Goal: Information Seeking & Learning: Get advice/opinions

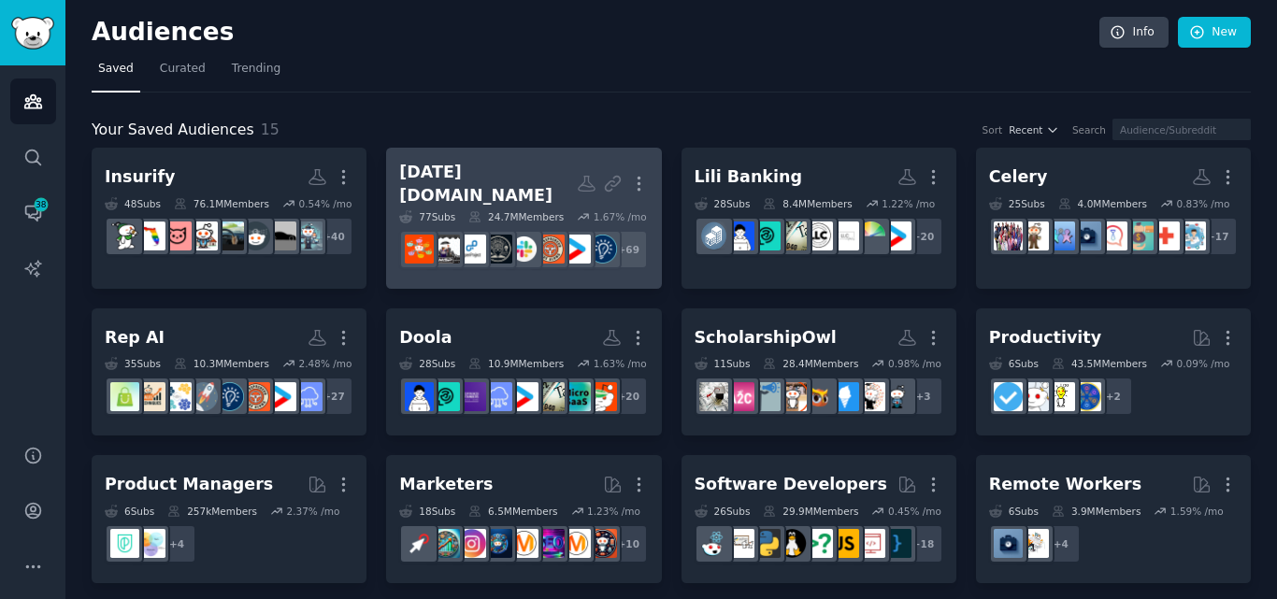
click at [513, 171] on h2 "[DATE][DOMAIN_NAME] More" at bounding box center [523, 184] width 249 height 46
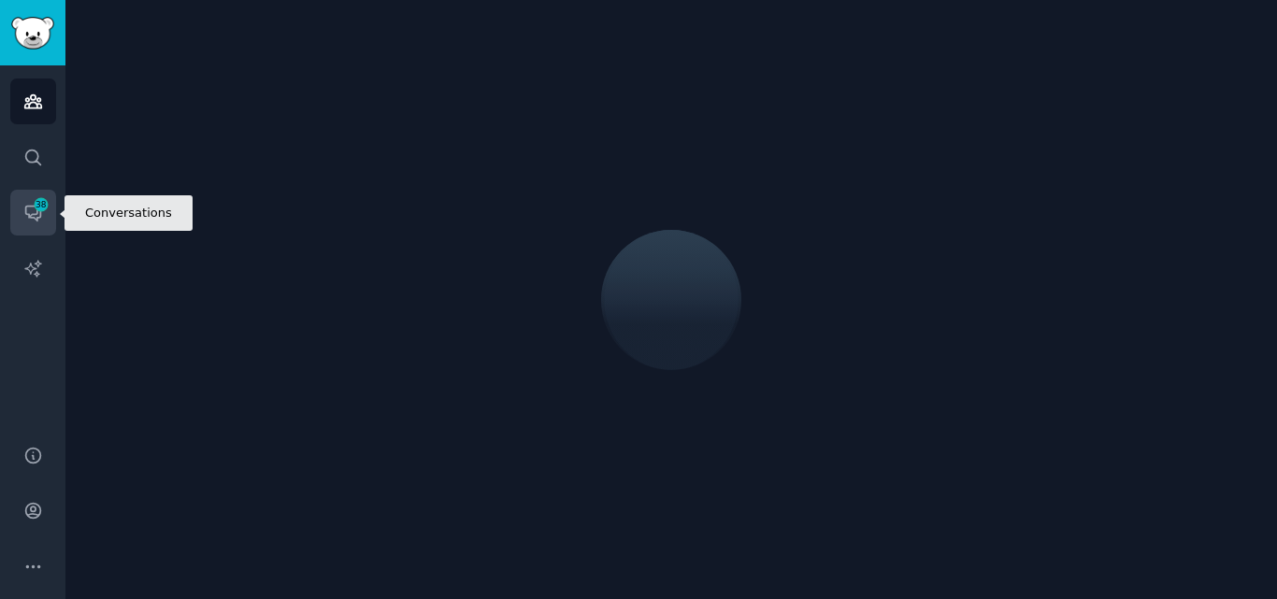
click at [43, 206] on span "38" at bounding box center [41, 204] width 17 height 13
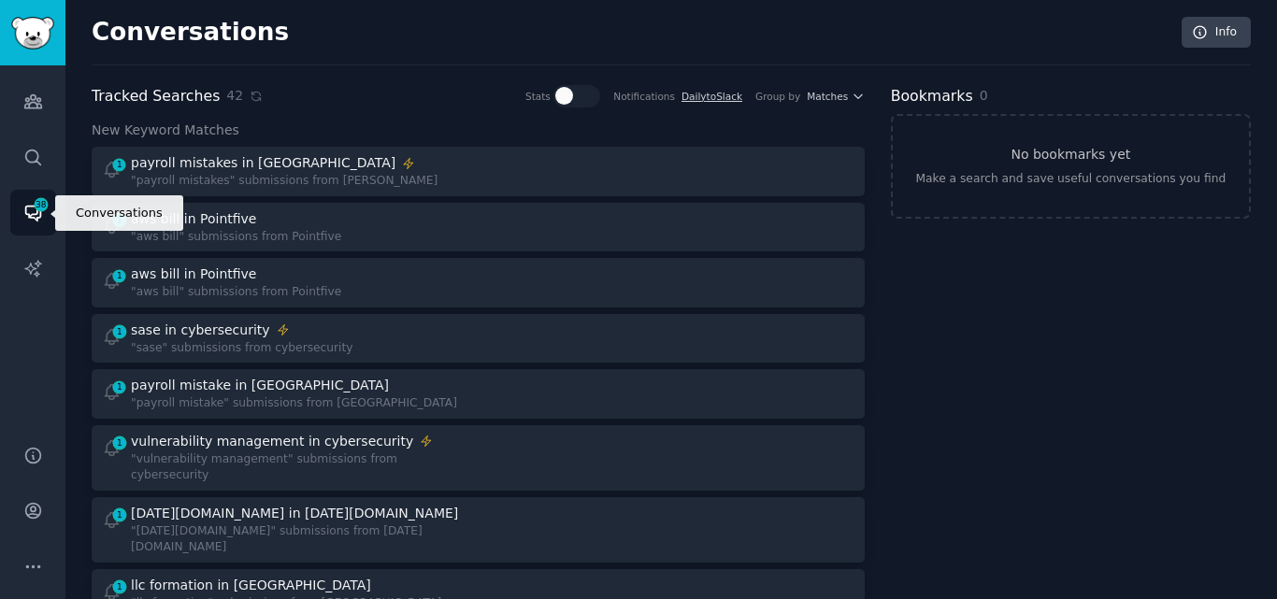
click at [43, 206] on span "38" at bounding box center [41, 204] width 17 height 13
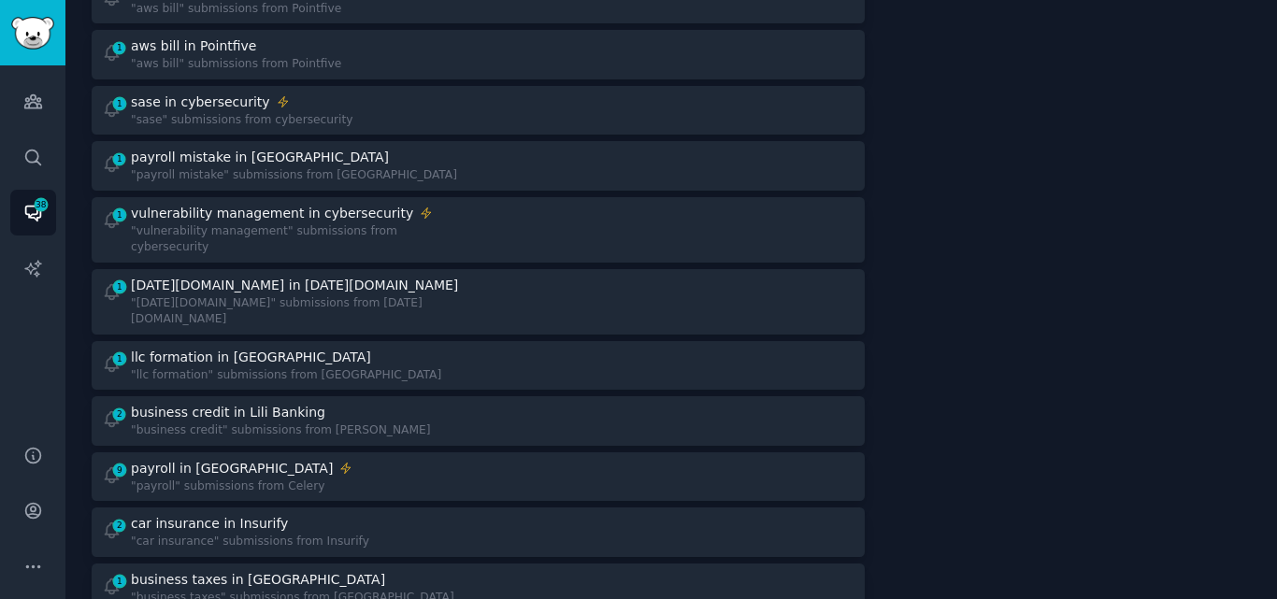
scroll to position [232, 0]
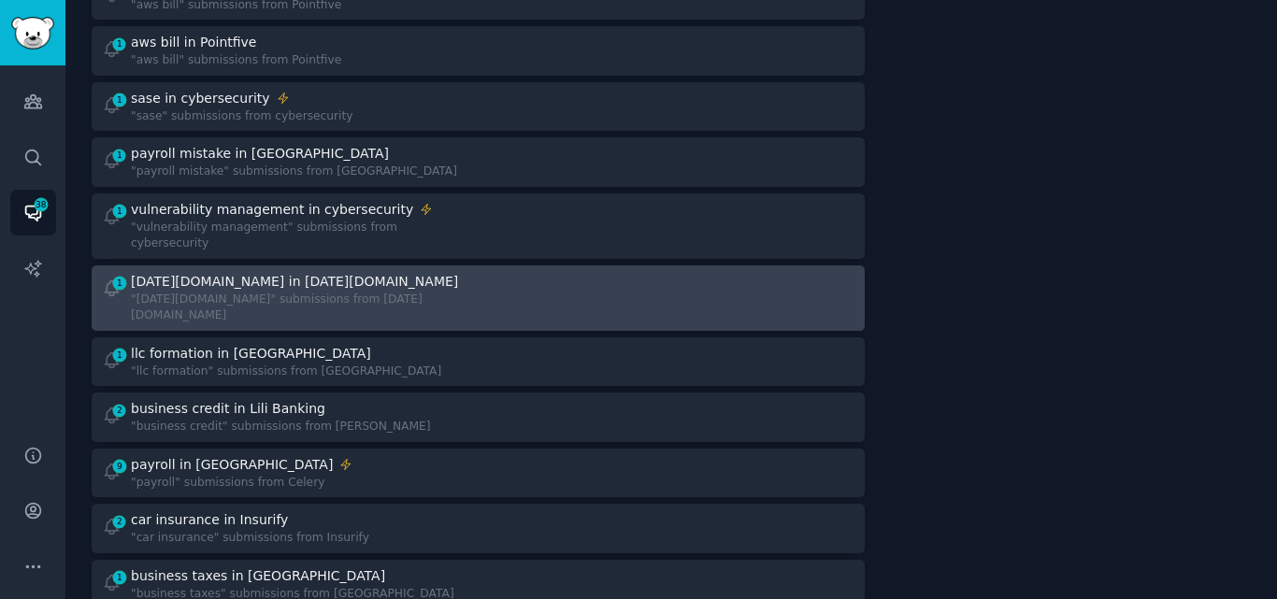
click at [390, 272] on div "1 [DATE][DOMAIN_NAME] in [DATE][DOMAIN_NAME] "[DATE][DOMAIN_NAME]" submissions …" at bounding box center [284, 298] width 364 height 52
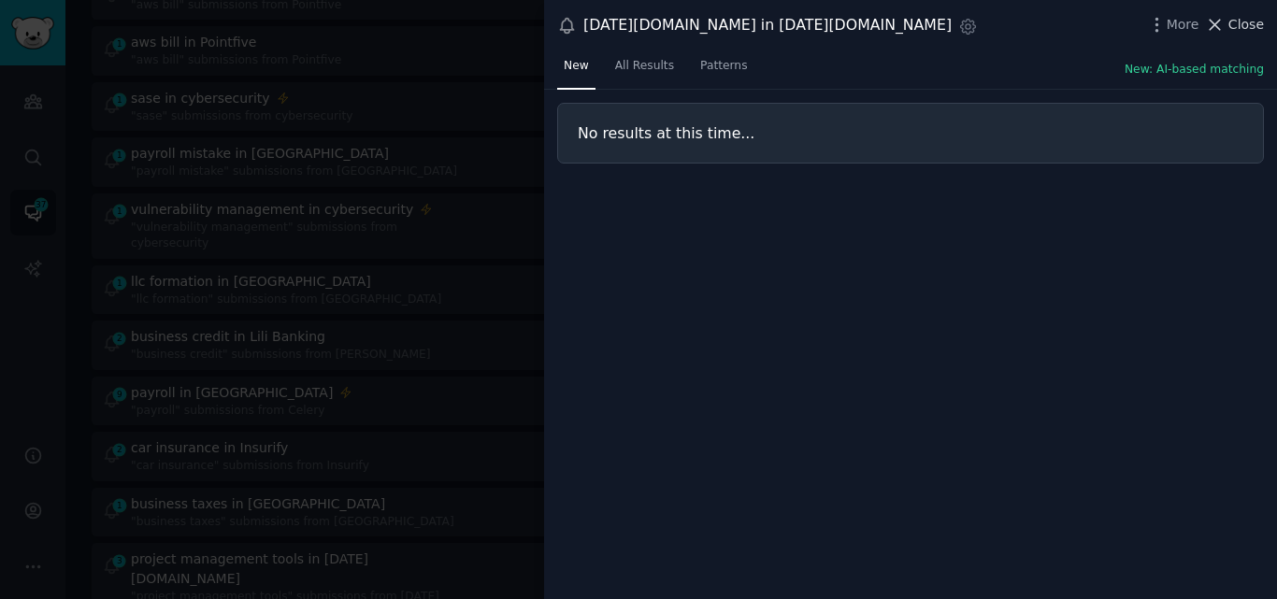
click at [1218, 23] on icon at bounding box center [1216, 25] width 10 height 10
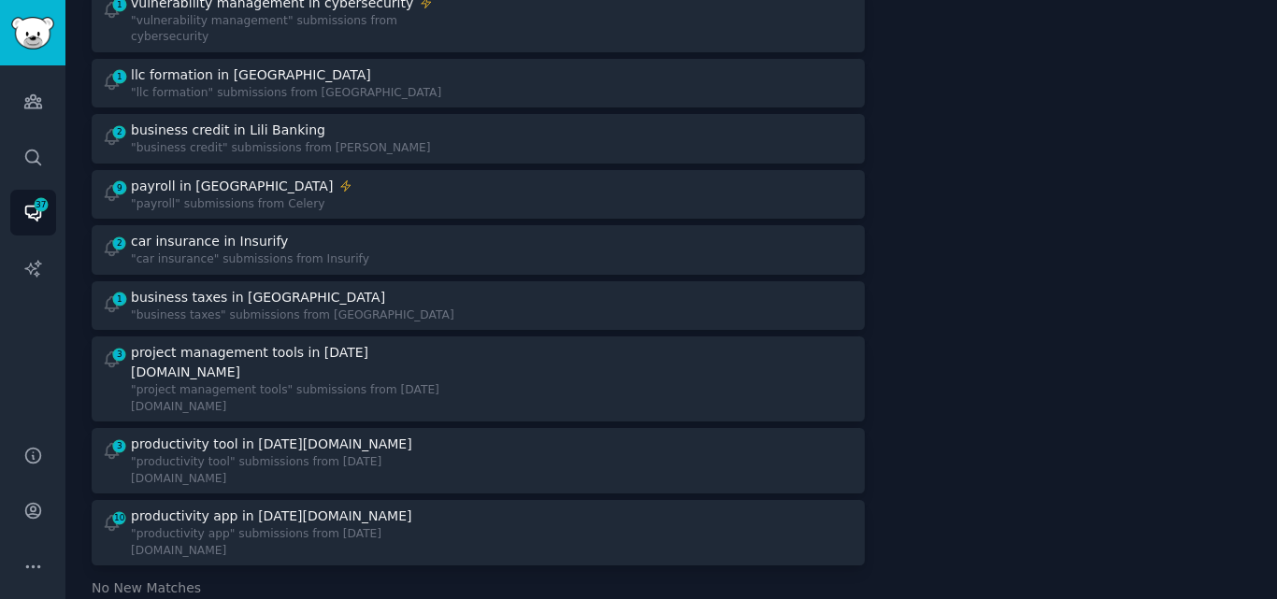
scroll to position [442, 0]
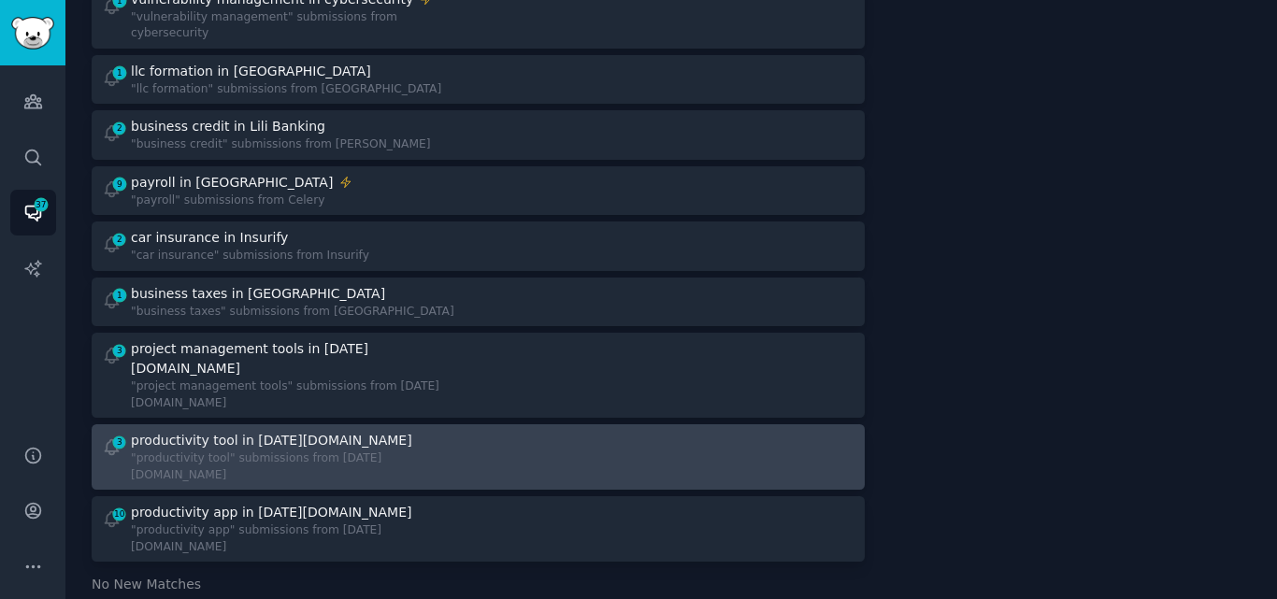
click at [272, 451] on div ""productivity tool" submissions from [DATE][DOMAIN_NAME]" at bounding box center [298, 467] width 334 height 33
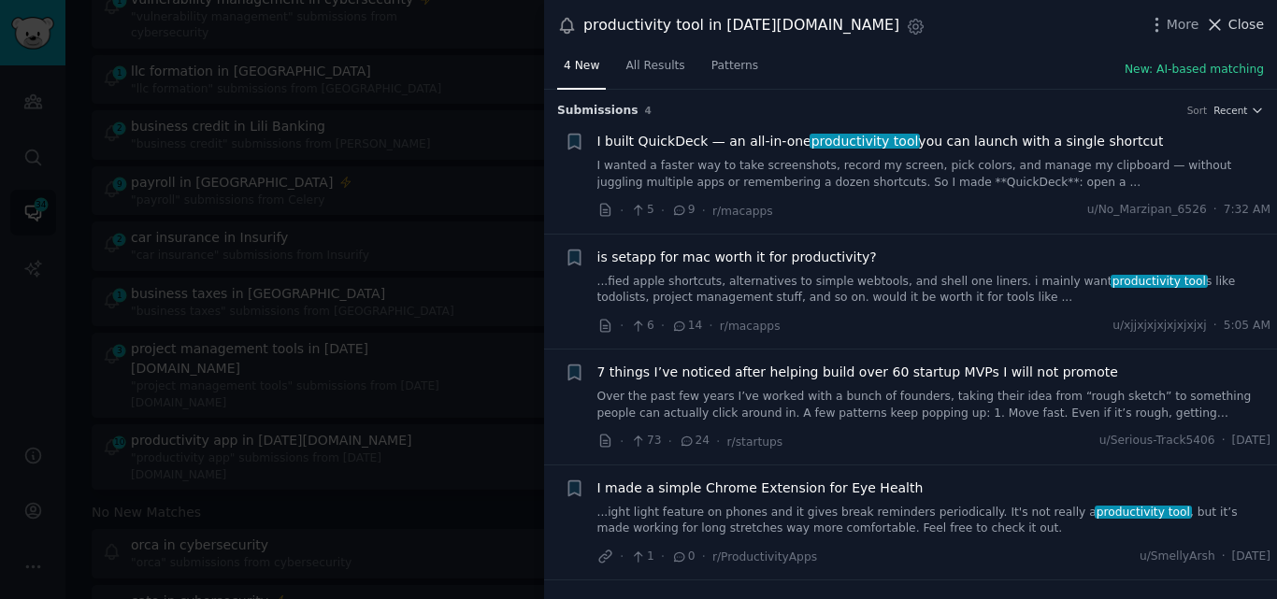
click at [1210, 21] on icon at bounding box center [1215, 25] width 20 height 20
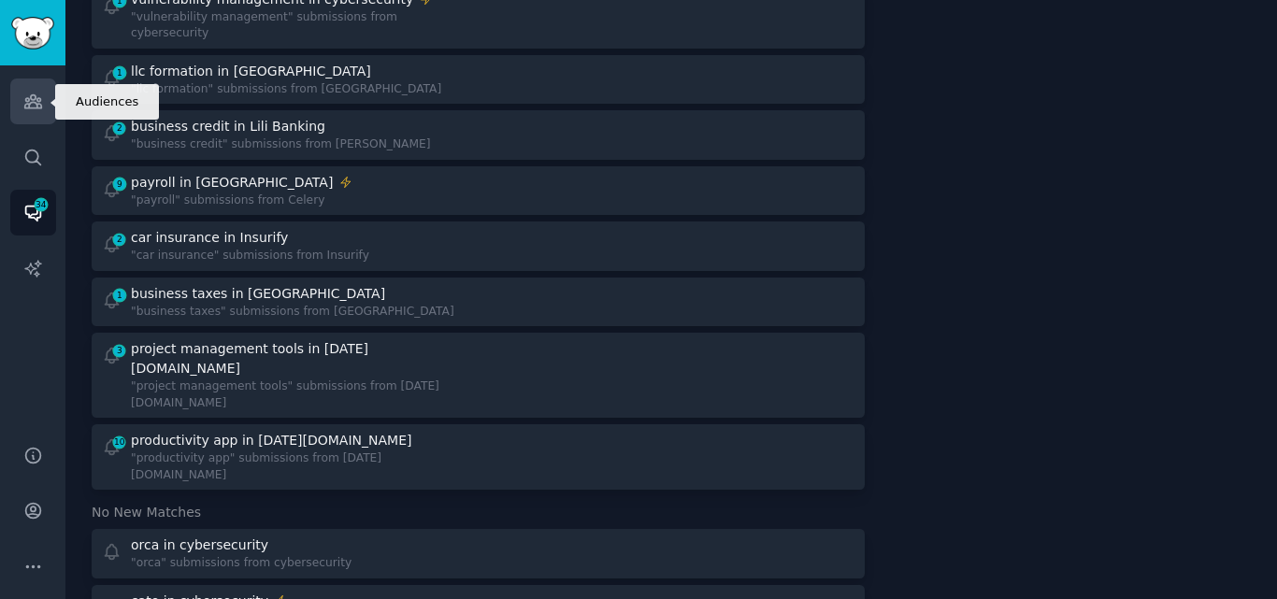
click at [43, 107] on link "Audiences" at bounding box center [33, 102] width 46 height 46
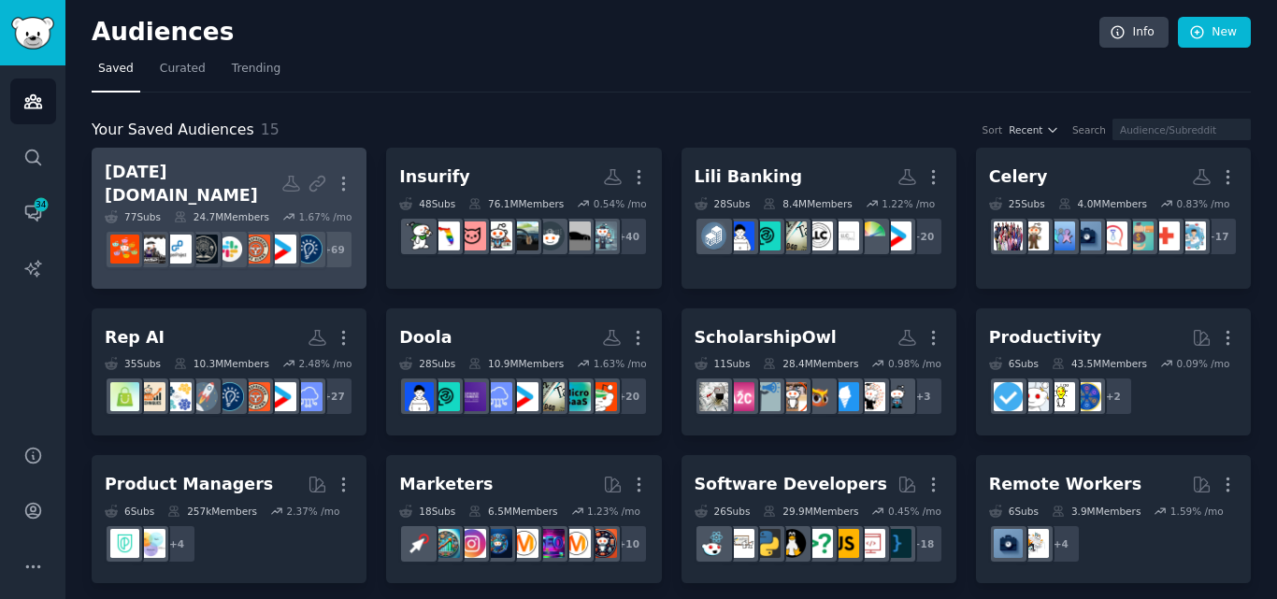
click at [251, 183] on h2 "[DATE][DOMAIN_NAME] More" at bounding box center [229, 184] width 249 height 46
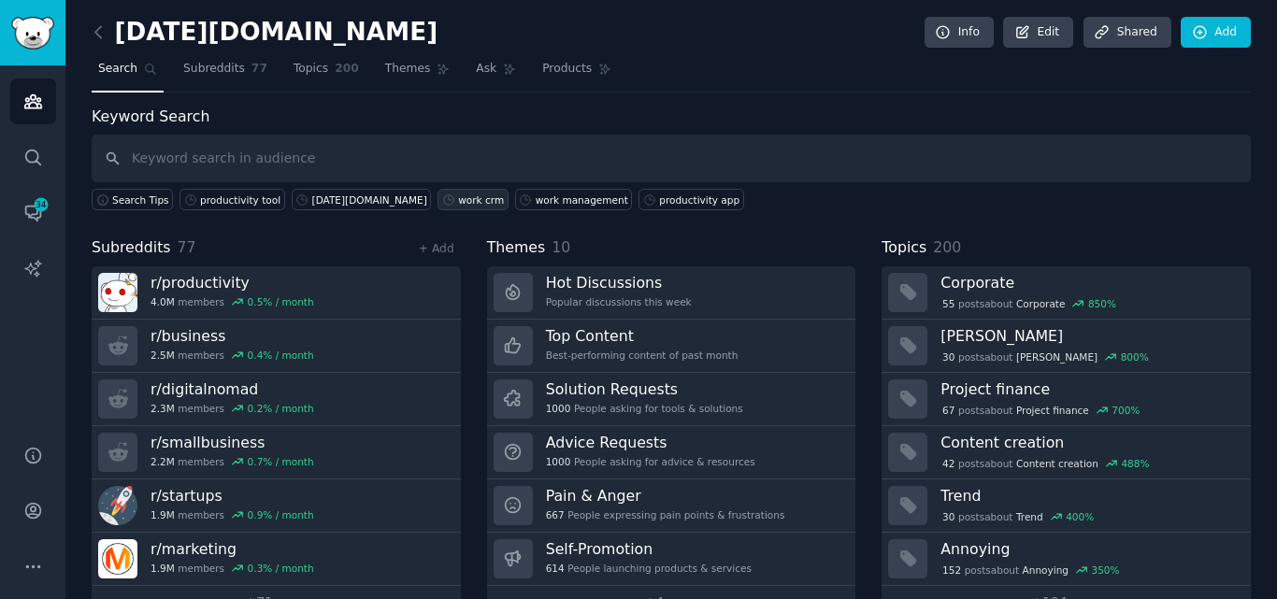
click at [458, 197] on div "work crm" at bounding box center [481, 199] width 46 height 13
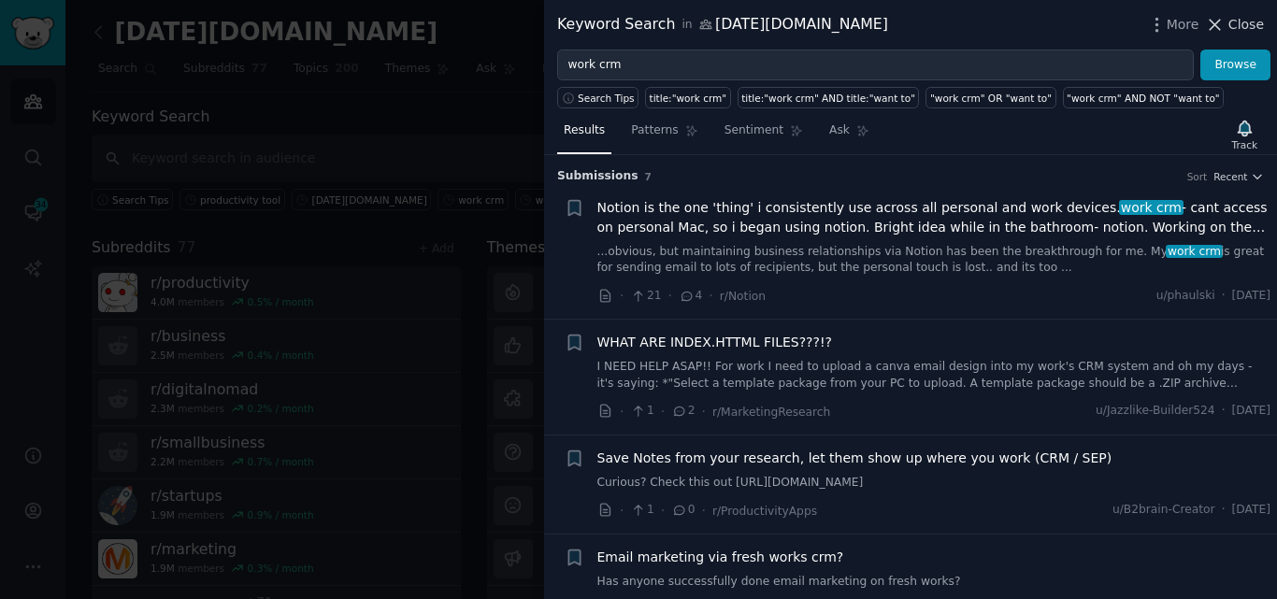
click at [1225, 27] on icon at bounding box center [1215, 25] width 20 height 20
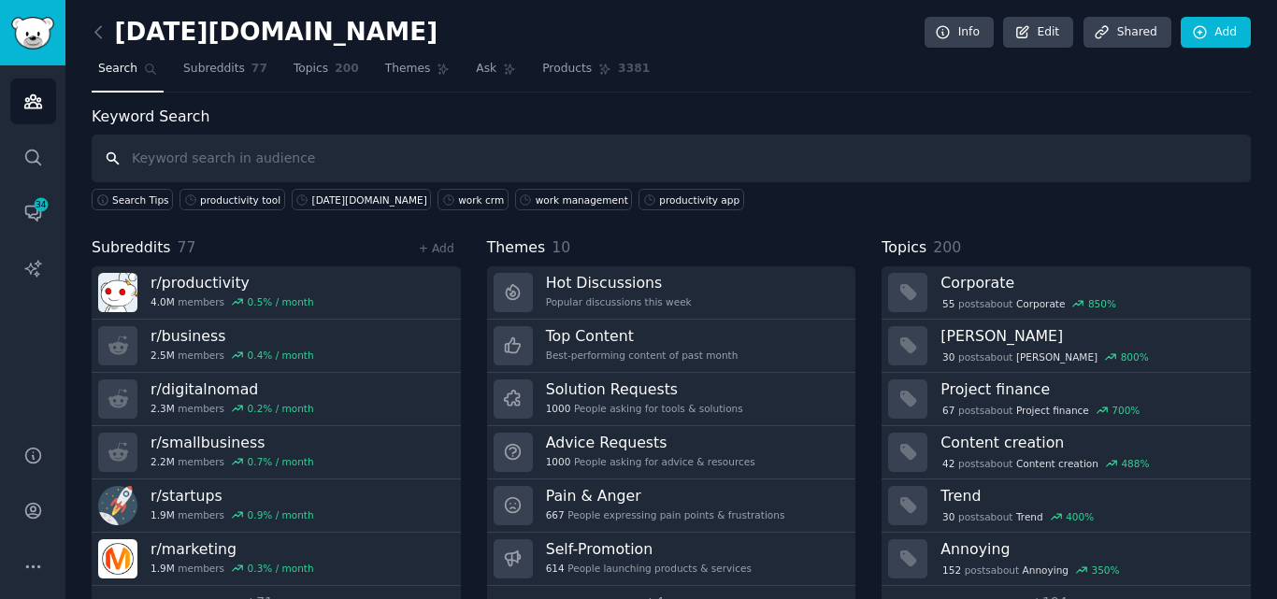
click at [586, 171] on input "text" at bounding box center [671, 159] width 1159 height 48
type input "crm"
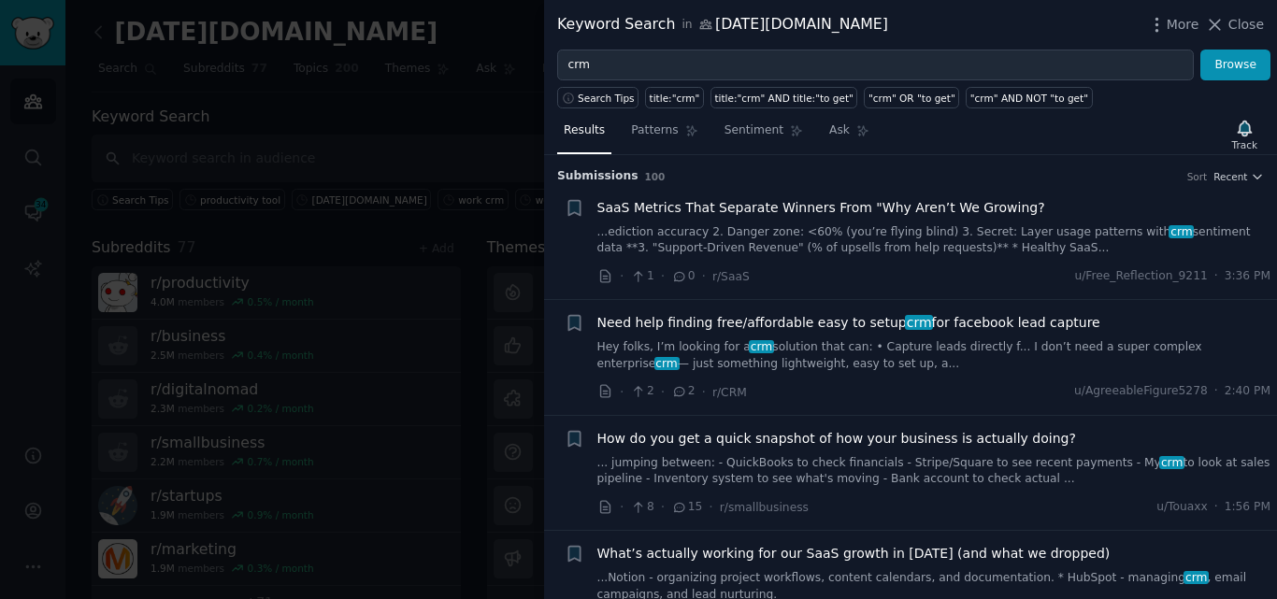
click at [788, 352] on link "Hey folks, I’m looking for a crm solution that can: • Capture leads directly f.…" at bounding box center [934, 355] width 674 height 33
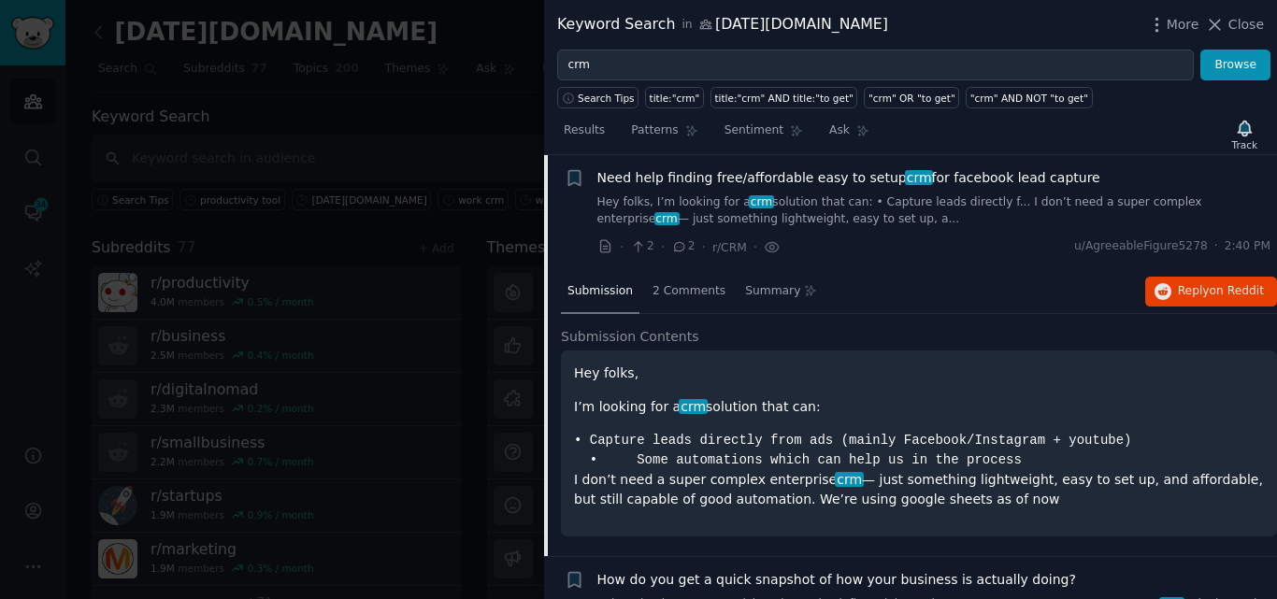
scroll to position [143, 0]
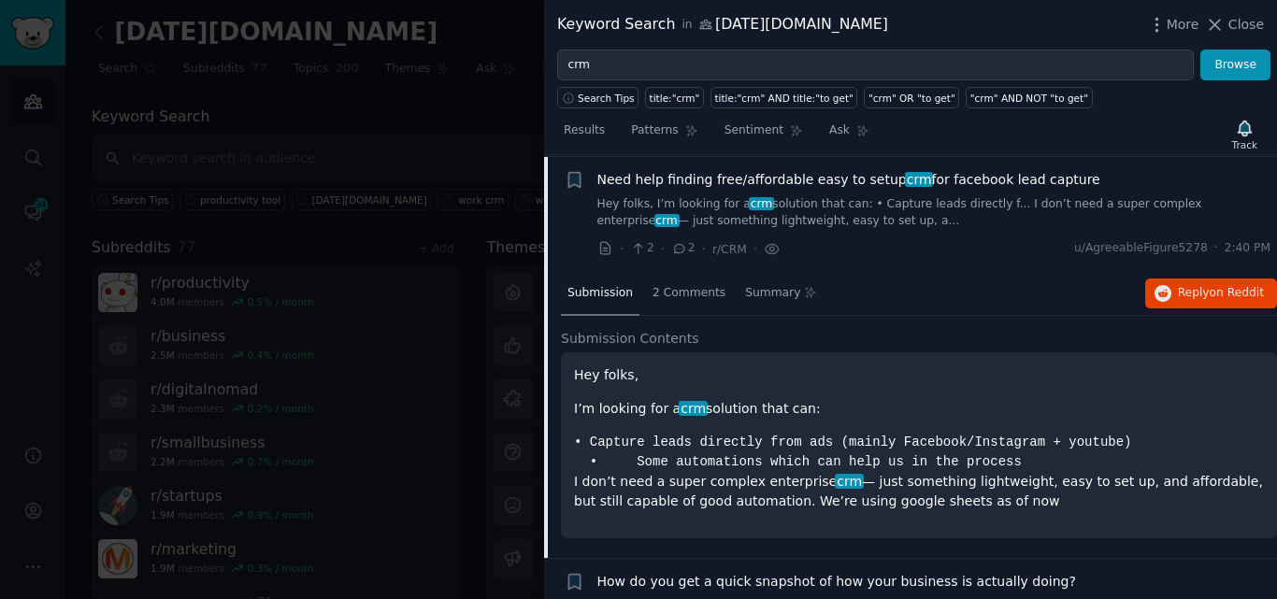
drag, startPoint x: 1085, startPoint y: 178, endPoint x: 781, endPoint y: 178, distance: 304.7
click at [841, 181] on div "Need help finding free/affordable easy to setup crm for facebook lead capture" at bounding box center [934, 180] width 674 height 20
click at [825, 415] on p "I’m looking for a crm solution that can:" at bounding box center [919, 409] width 690 height 20
drag, startPoint x: 1075, startPoint y: 179, endPoint x: 597, endPoint y: 179, distance: 477.7
click at [597, 179] on div "Need help finding free/affordable easy to setup crm for facebook lead capture" at bounding box center [934, 180] width 674 height 20
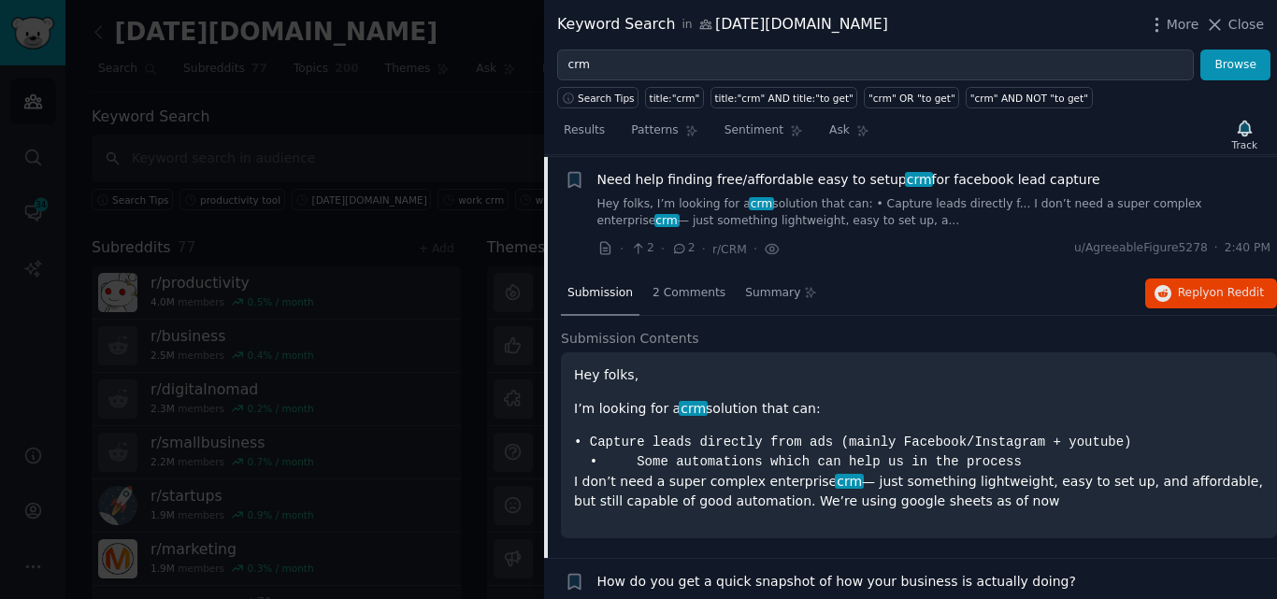
copy span "Need help finding free/affordable easy to setup crm for facebook lead capture"
click at [716, 184] on span "Need help finding free/affordable easy to setup crm for facebook lead capture" at bounding box center [848, 180] width 503 height 20
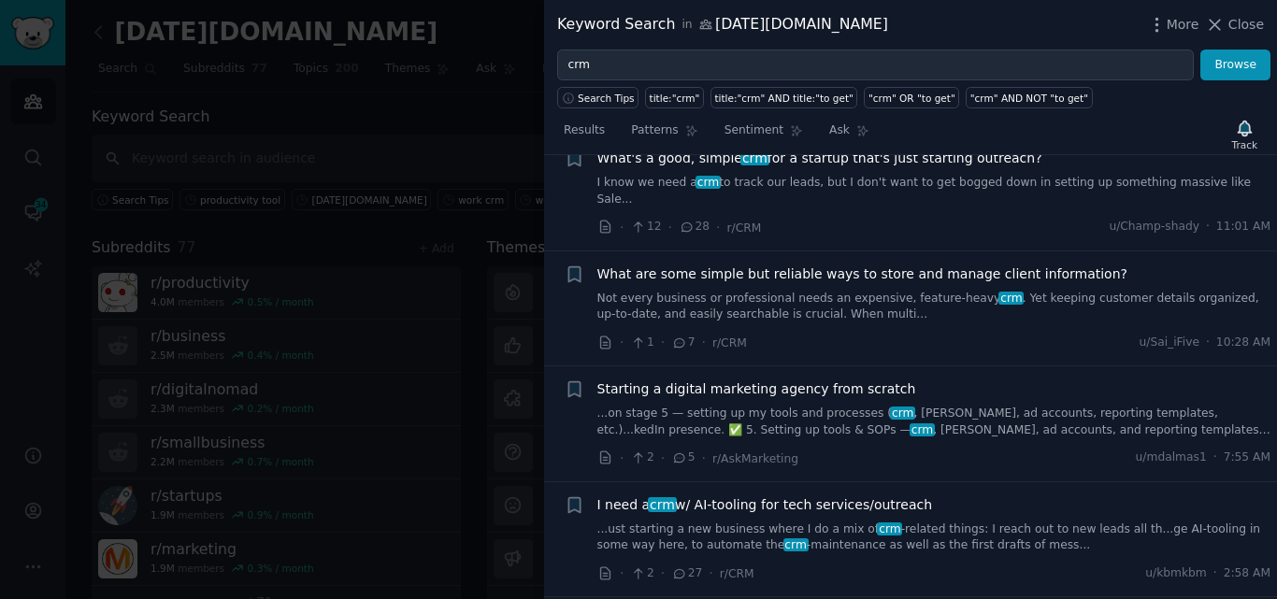
scroll to position [553, 0]
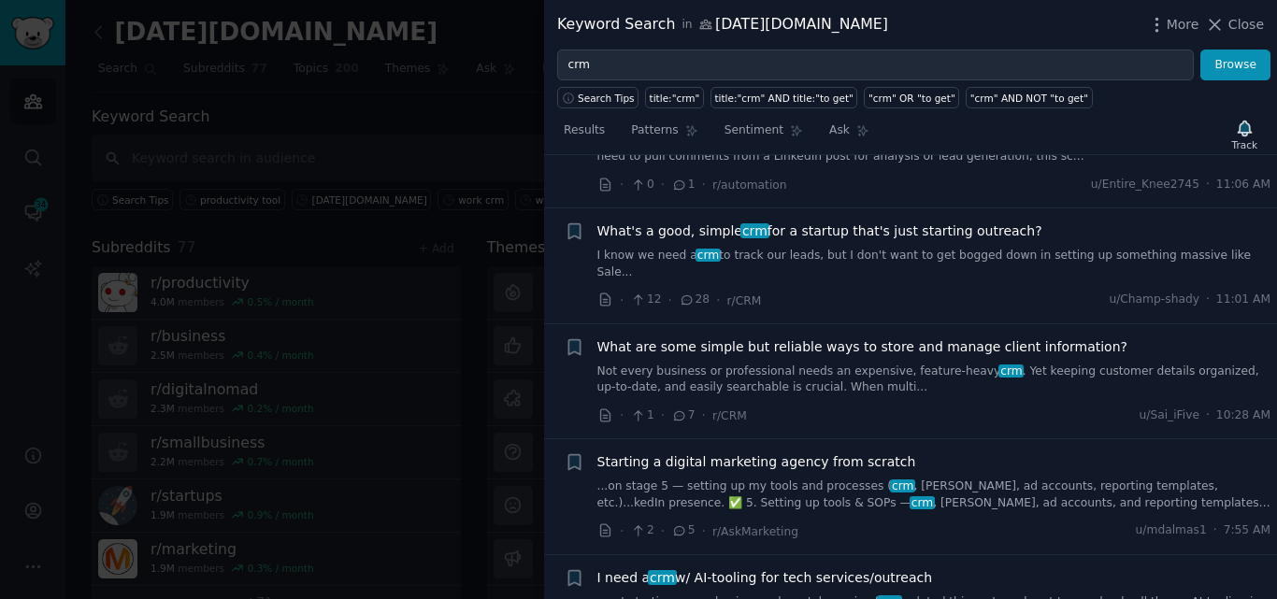
click at [870, 256] on link "I know we need a crm to track our leads, but I don't want to get bogged down in…" at bounding box center [934, 264] width 674 height 33
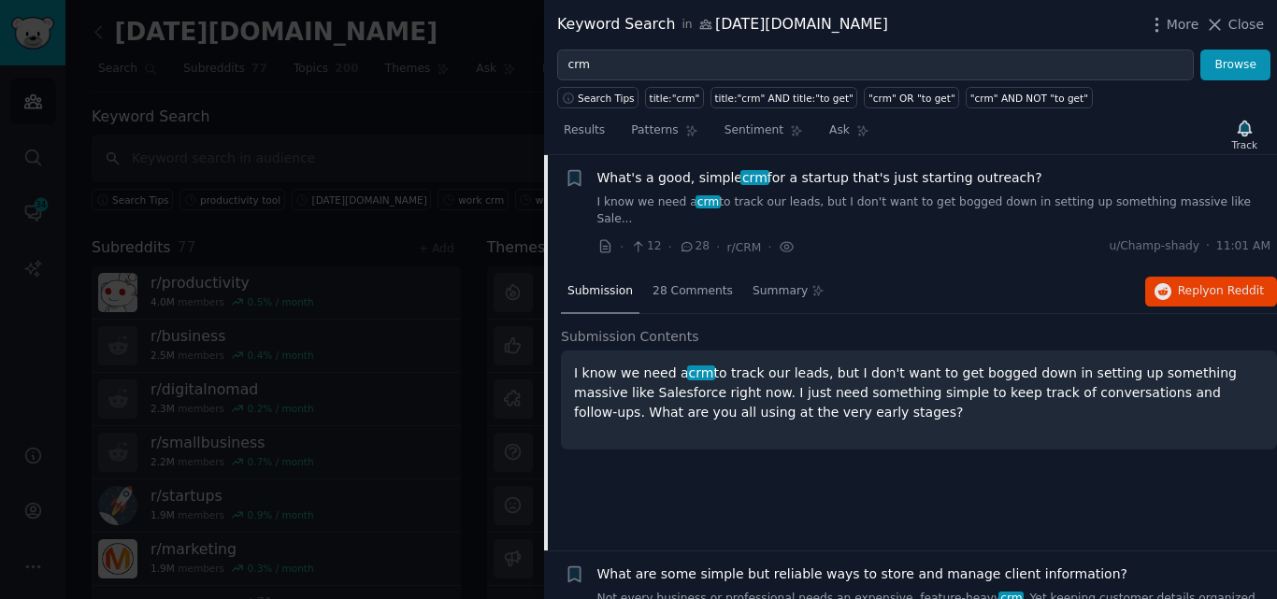
scroll to position [599, 0]
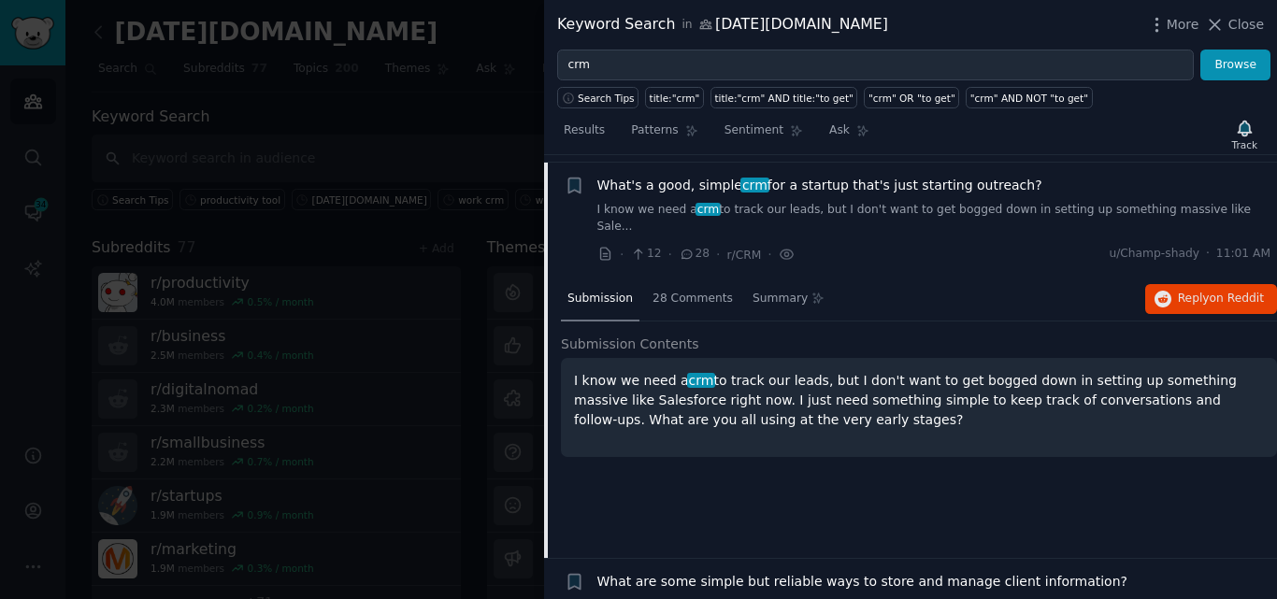
drag, startPoint x: 917, startPoint y: 172, endPoint x: 596, endPoint y: 183, distance: 320.8
click at [597, 183] on div "What's a good, simple crm for a startup that's just starting outreach?" at bounding box center [934, 186] width 674 height 20
click at [879, 183] on span "What's a good, simple crm for a startup that's just starting outreach?" at bounding box center [819, 186] width 445 height 20
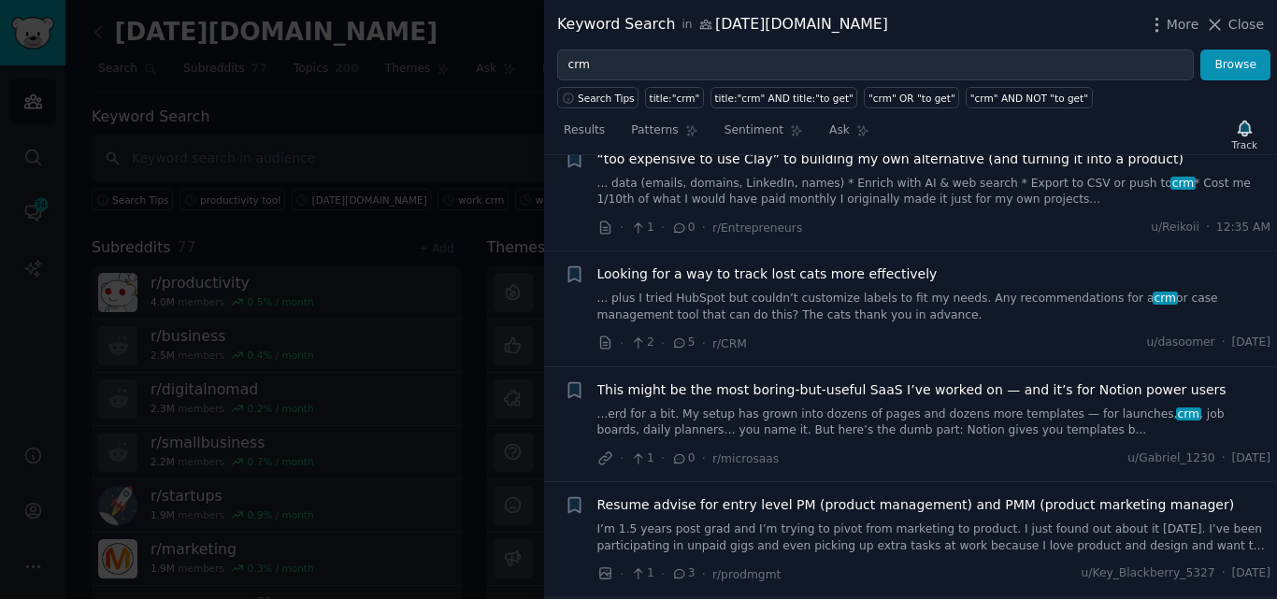
scroll to position [1227, 0]
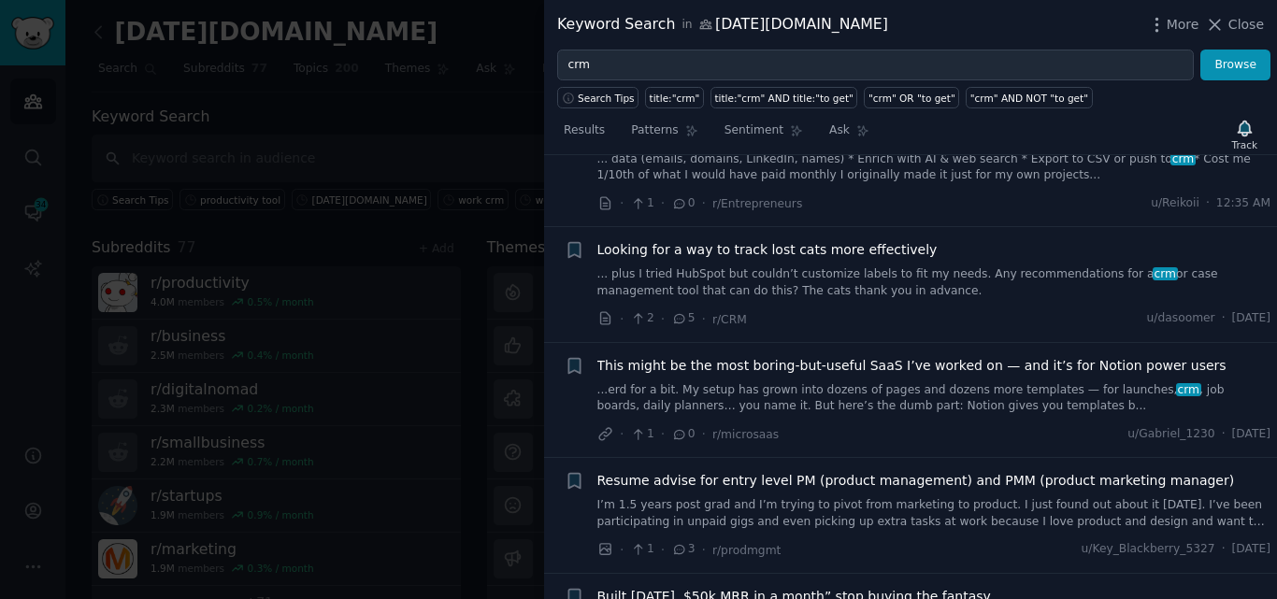
click at [851, 240] on span "Looking for a way to track lost cats more effectively" at bounding box center [767, 250] width 340 height 20
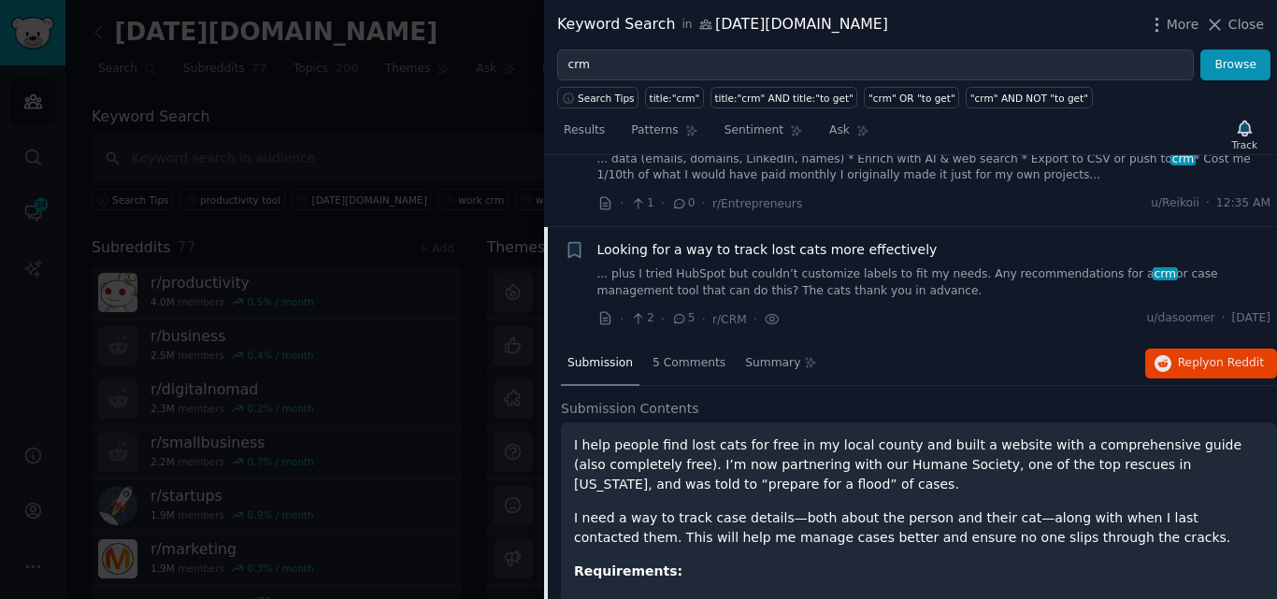
scroll to position [1283, 0]
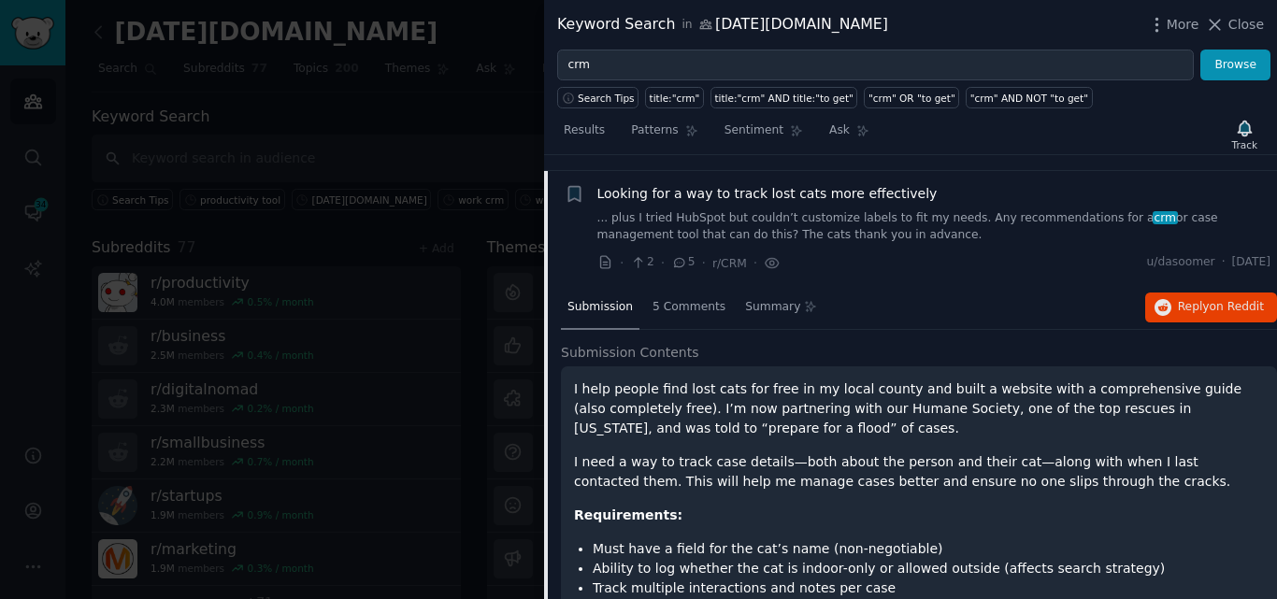
click at [821, 184] on span "Looking for a way to track lost cats more effectively" at bounding box center [767, 194] width 340 height 20
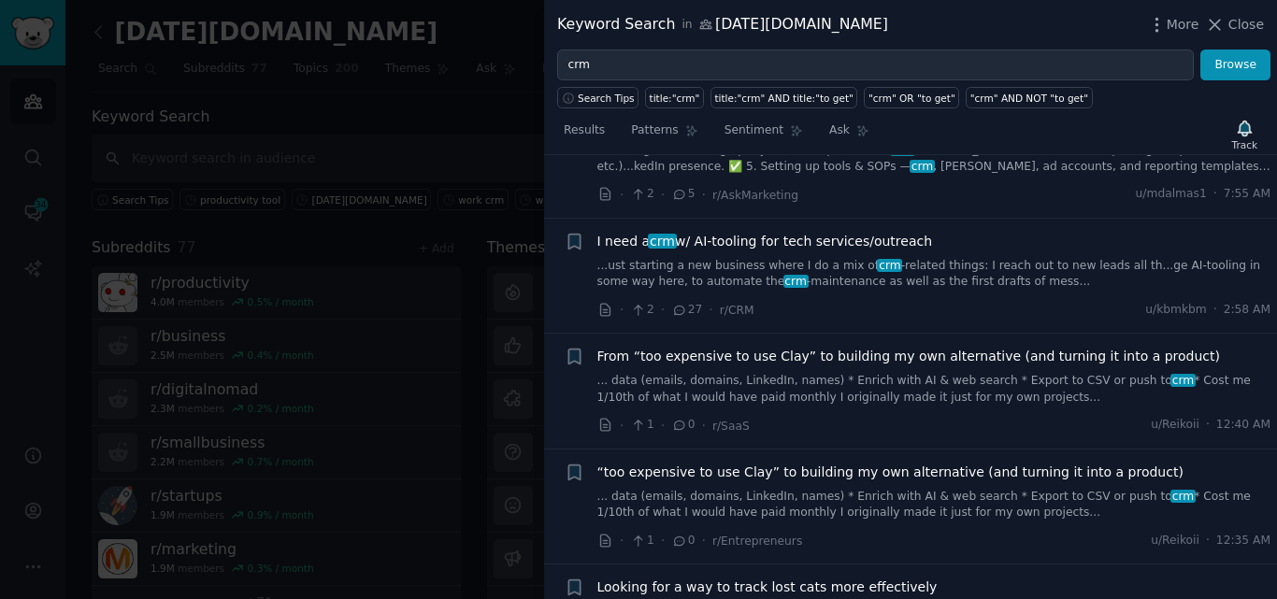
scroll to position [914, 0]
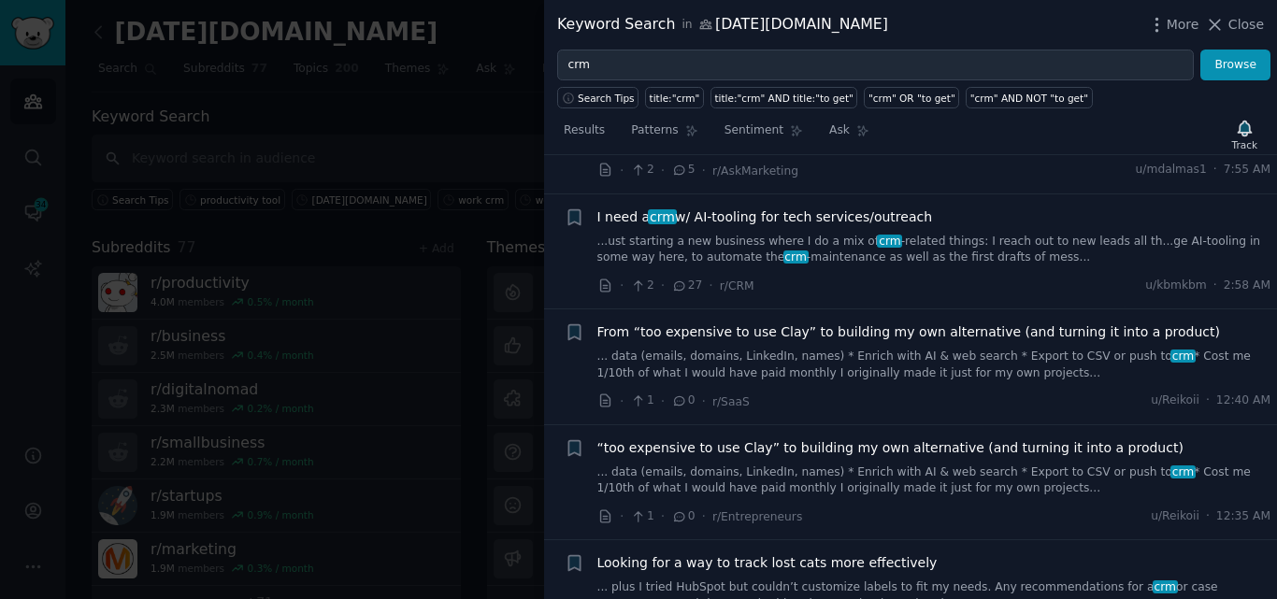
click at [860, 236] on link "...ust starting a new business where I do a mix of crm -related things: I reach…" at bounding box center [934, 250] width 674 height 33
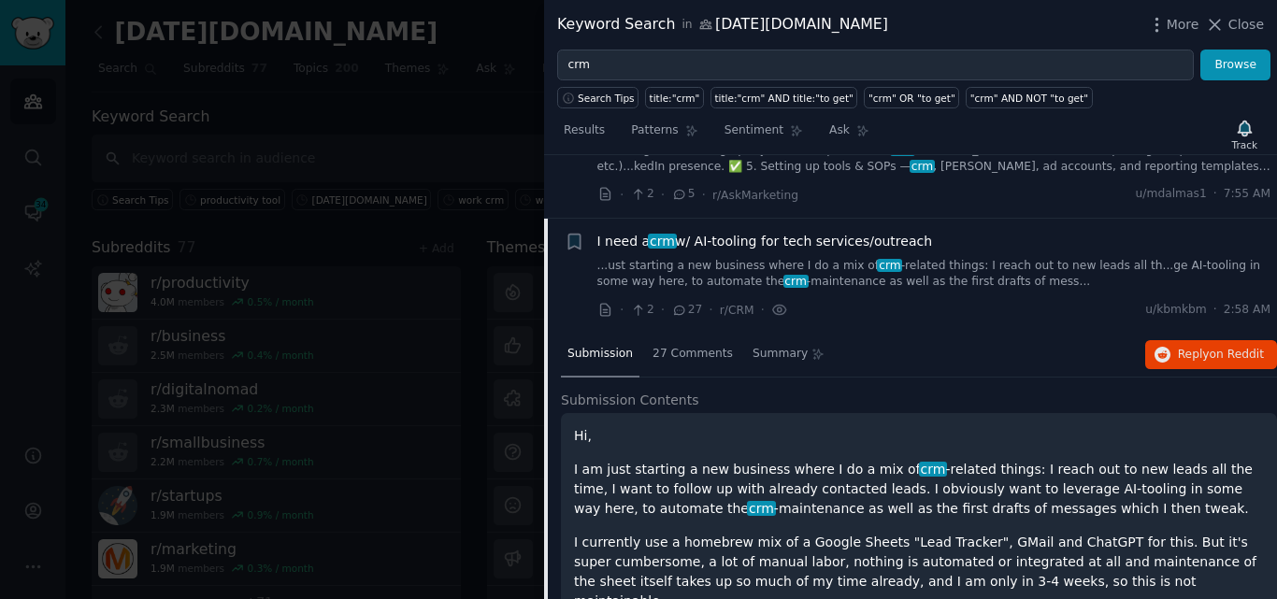
scroll to position [872, 0]
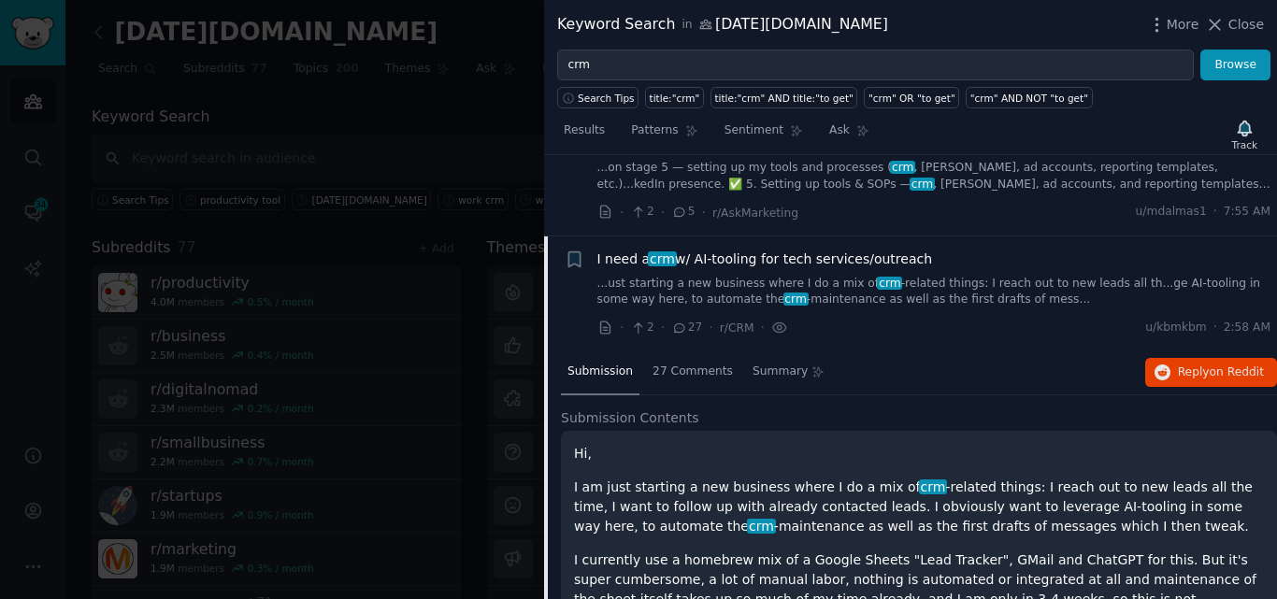
drag, startPoint x: 924, startPoint y: 173, endPoint x: 755, endPoint y: 253, distance: 186.5
click at [755, 253] on div "I need a crm w/ AI-tooling for tech services/outreach ...ust starting a new bus…" at bounding box center [934, 279] width 674 height 59
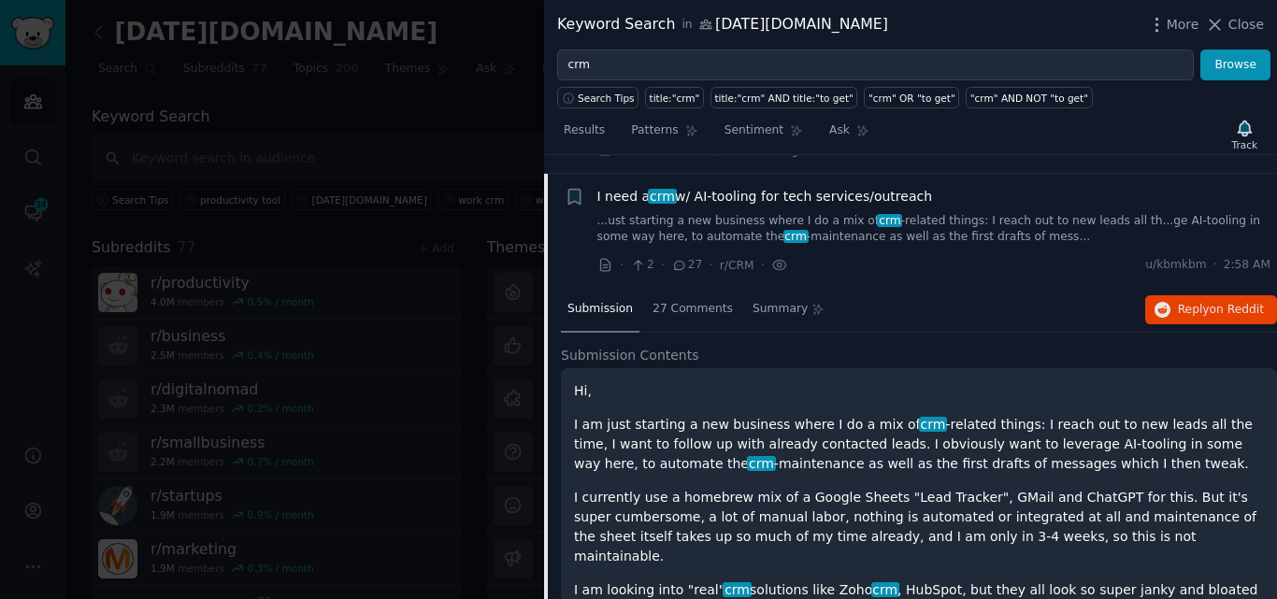
scroll to position [858, 0]
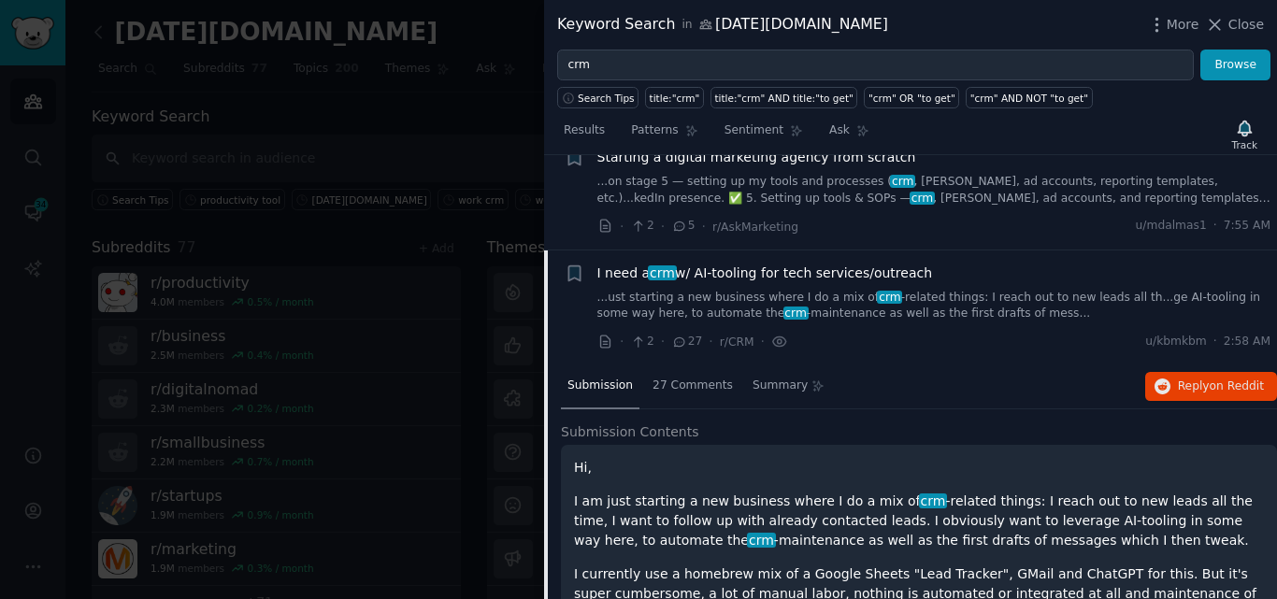
drag, startPoint x: 590, startPoint y: 252, endPoint x: 910, endPoint y: 261, distance: 320.7
click at [910, 264] on div "Bookmark this conversation + I need a crm w/ AI-tooling for tech services/outre…" at bounding box center [918, 308] width 707 height 89
copy span "I need a crm w/ AI-tooling for tech services/outreach"
